Goal: Transaction & Acquisition: Purchase product/service

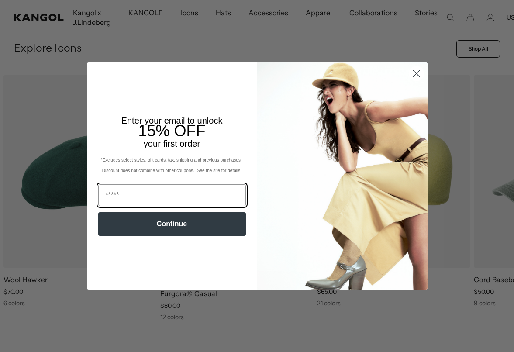
scroll to position [0, 180]
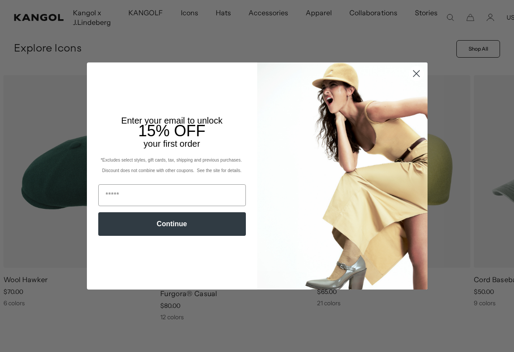
click at [424, 78] on img "POPUP Form" at bounding box center [342, 175] width 170 height 227
click at [415, 76] on icon "Close dialog" at bounding box center [416, 73] width 6 height 6
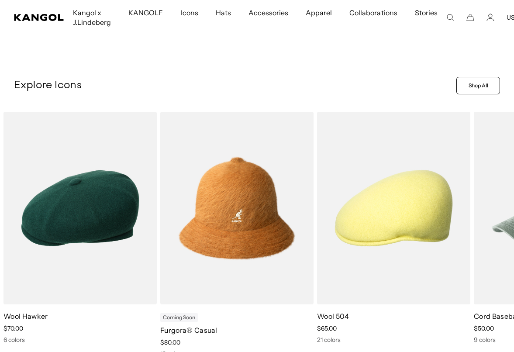
scroll to position [0, 180]
click at [0, 0] on video "Furgora® Casual" at bounding box center [0, 0] width 0 height 0
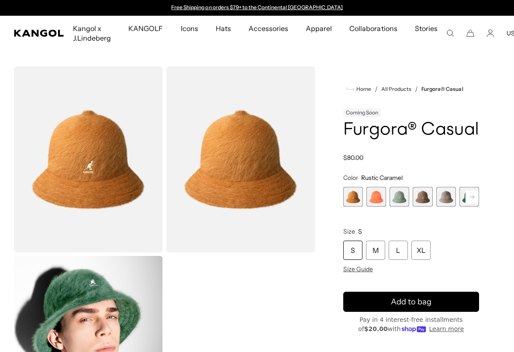
click at [373, 187] on span "2 of 12" at bounding box center [377, 197] width 20 height 20
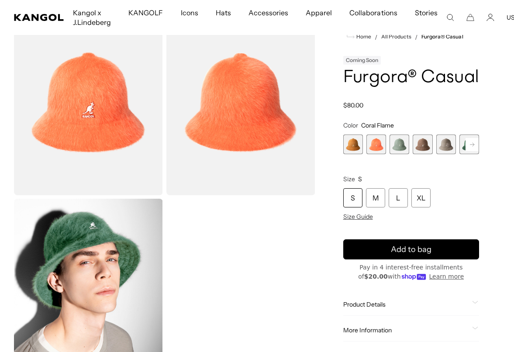
scroll to position [0, 180]
click at [423, 146] on span "4 of 12" at bounding box center [423, 145] width 20 height 20
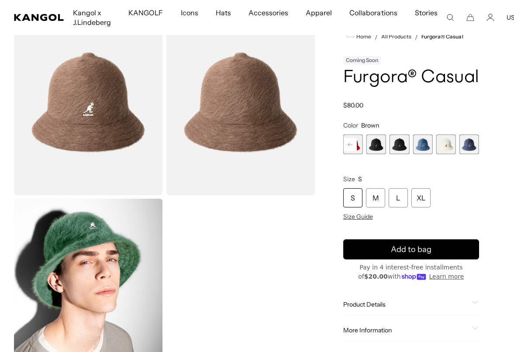
click at [398, 143] on span "9 of 12" at bounding box center [400, 145] width 20 height 20
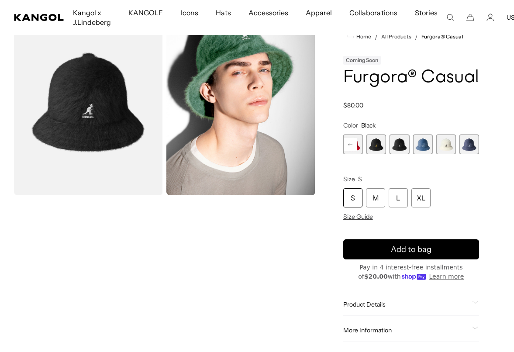
scroll to position [0, 180]
click at [375, 148] on span "8 of 12" at bounding box center [377, 145] width 20 height 20
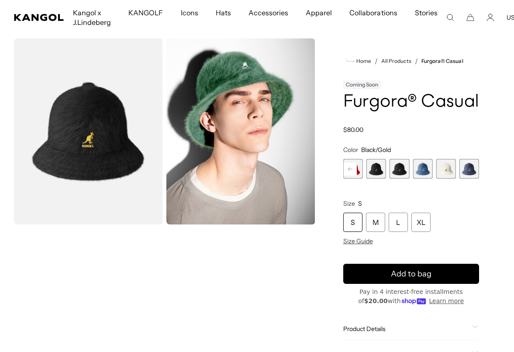
scroll to position [0, 180]
click at [445, 171] on span "11 of 12" at bounding box center [446, 169] width 20 height 20
